Goal: Task Accomplishment & Management: Manage account settings

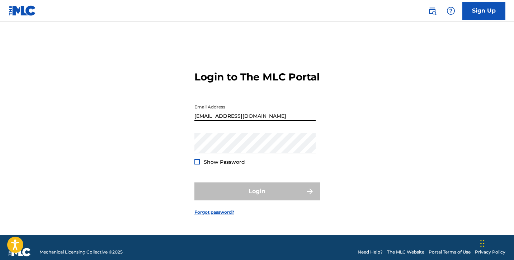
type input "[EMAIL_ADDRESS][DOMAIN_NAME]"
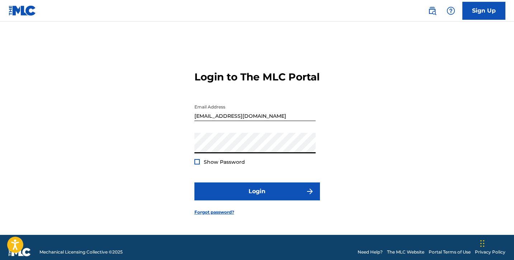
click at [257, 197] on button "Login" at bounding box center [257, 191] width 126 height 18
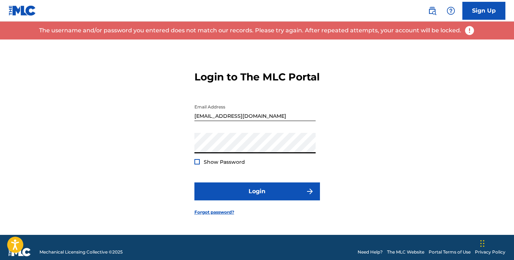
click at [257, 197] on button "Login" at bounding box center [257, 191] width 126 height 18
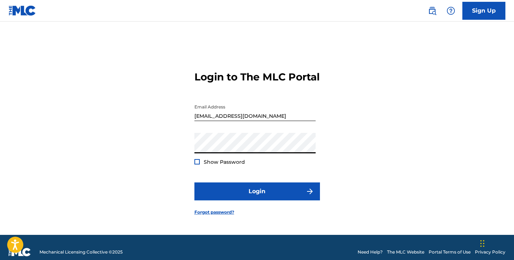
click at [257, 197] on button "Login" at bounding box center [257, 191] width 126 height 18
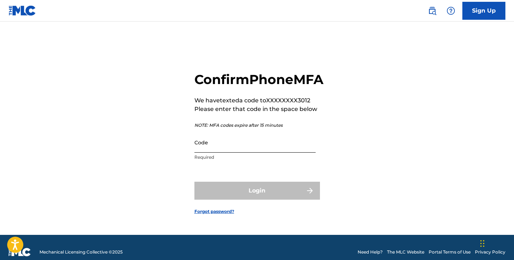
click at [250, 152] on input "Code" at bounding box center [254, 142] width 121 height 20
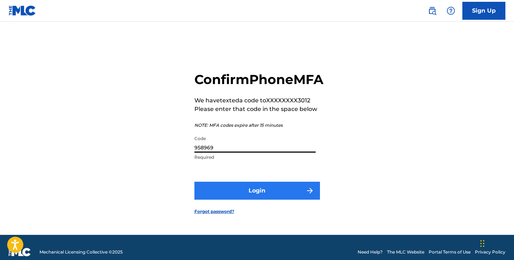
type input "958969"
click at [252, 199] on button "Login" at bounding box center [257, 190] width 126 height 18
